Goal: Task Accomplishment & Management: Manage account settings

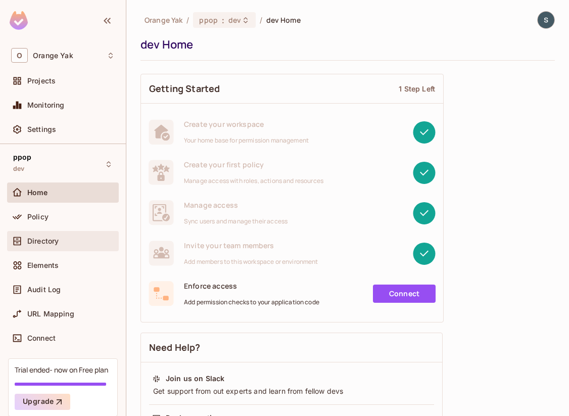
click at [25, 242] on div at bounding box center [19, 241] width 16 height 12
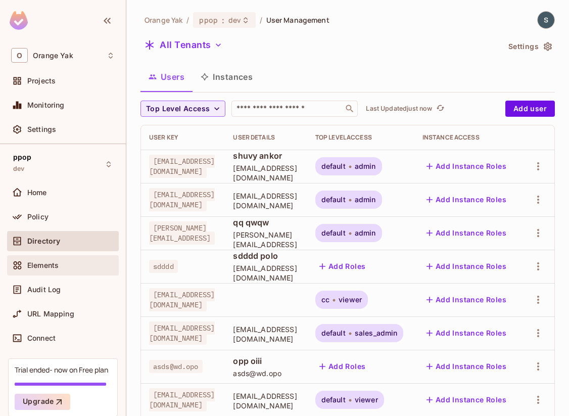
click at [38, 264] on span "Elements" at bounding box center [42, 265] width 31 height 8
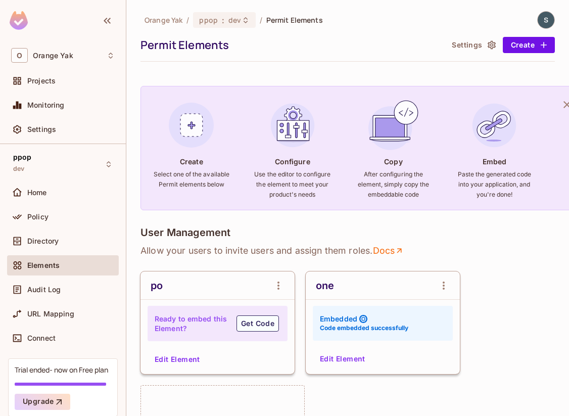
scroll to position [41, 0]
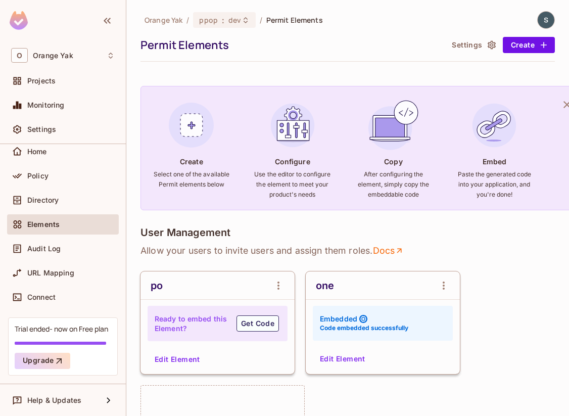
click at [47, 186] on div "Policy" at bounding box center [63, 178] width 112 height 24
click at [46, 175] on span "Policy" at bounding box center [37, 176] width 21 height 8
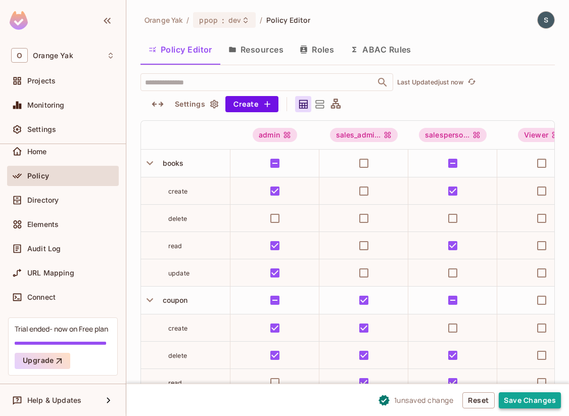
click at [539, 396] on button "Save Changes" at bounding box center [530, 400] width 62 height 16
